Goal: Information Seeking & Learning: Learn about a topic

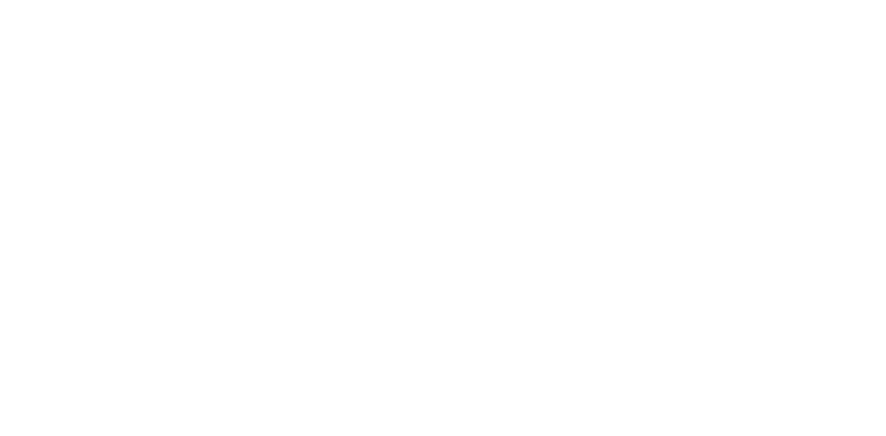
select select ""en""
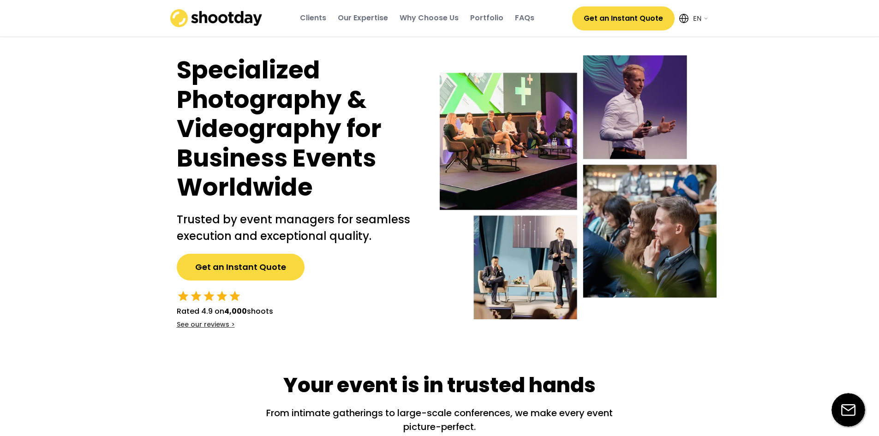
click at [486, 25] on div "Portfolio" at bounding box center [486, 18] width 33 height 25
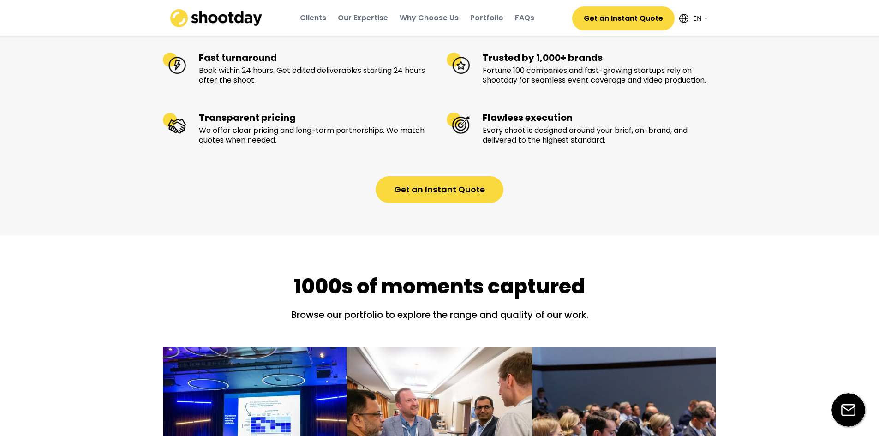
scroll to position [799, 0]
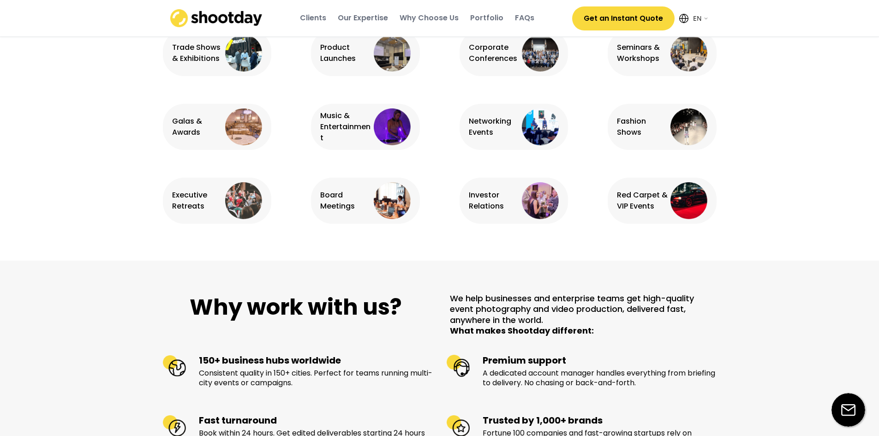
click at [481, 21] on div "Portfolio" at bounding box center [486, 18] width 33 height 10
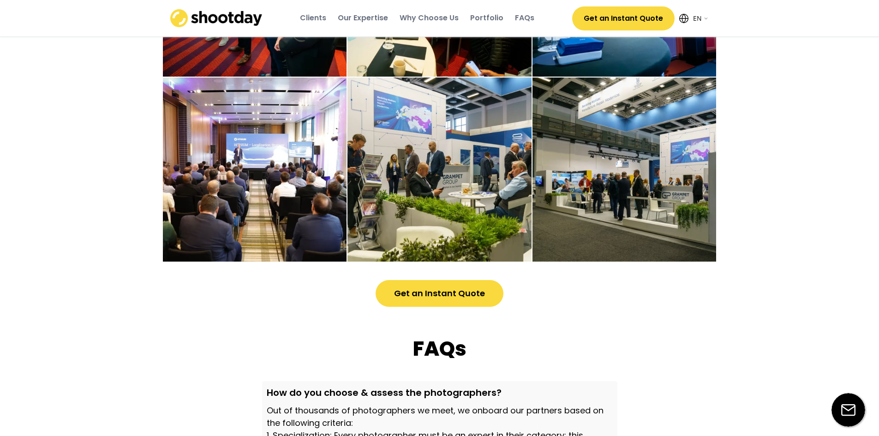
scroll to position [2469, 0]
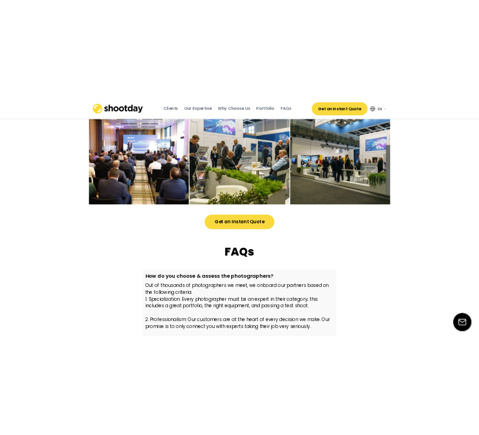
scroll to position [2435, 0]
